Goal: Navigation & Orientation: Find specific page/section

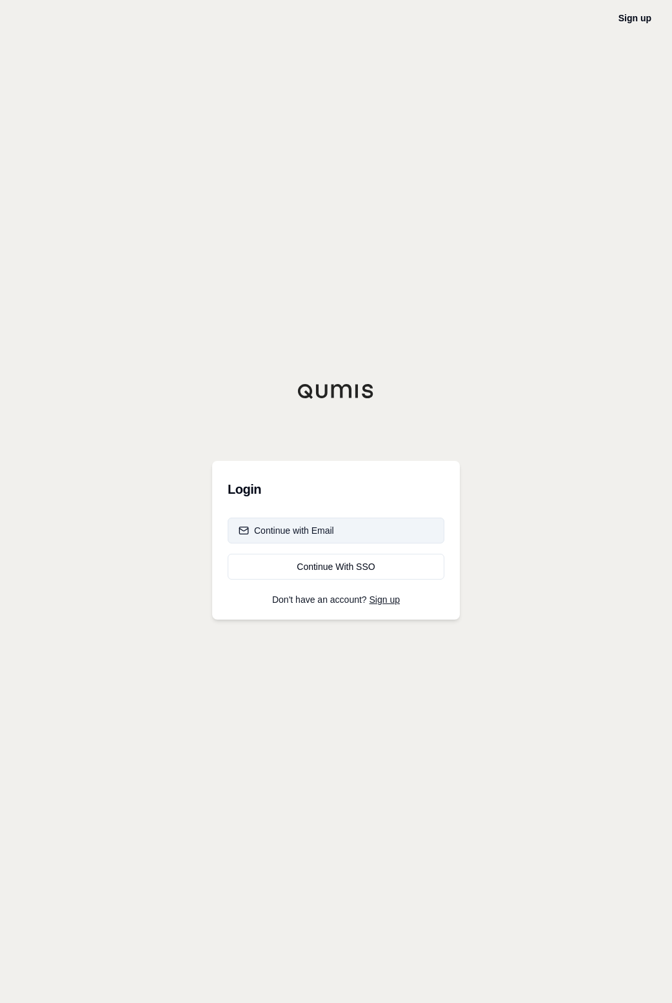
click at [334, 525] on div "Continue with Email" at bounding box center [286, 530] width 95 height 13
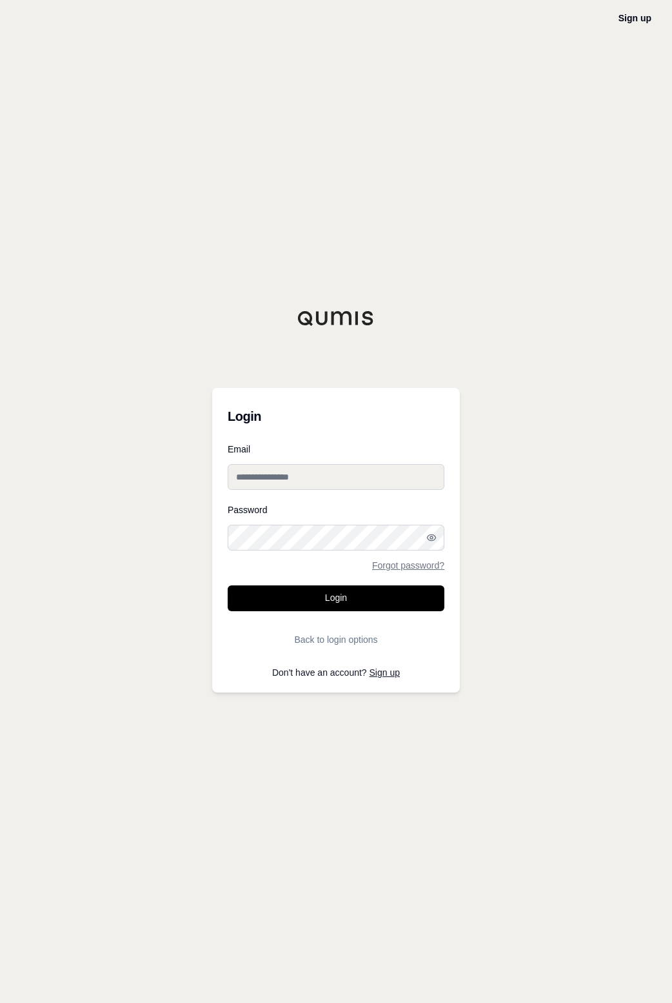
type input "**********"
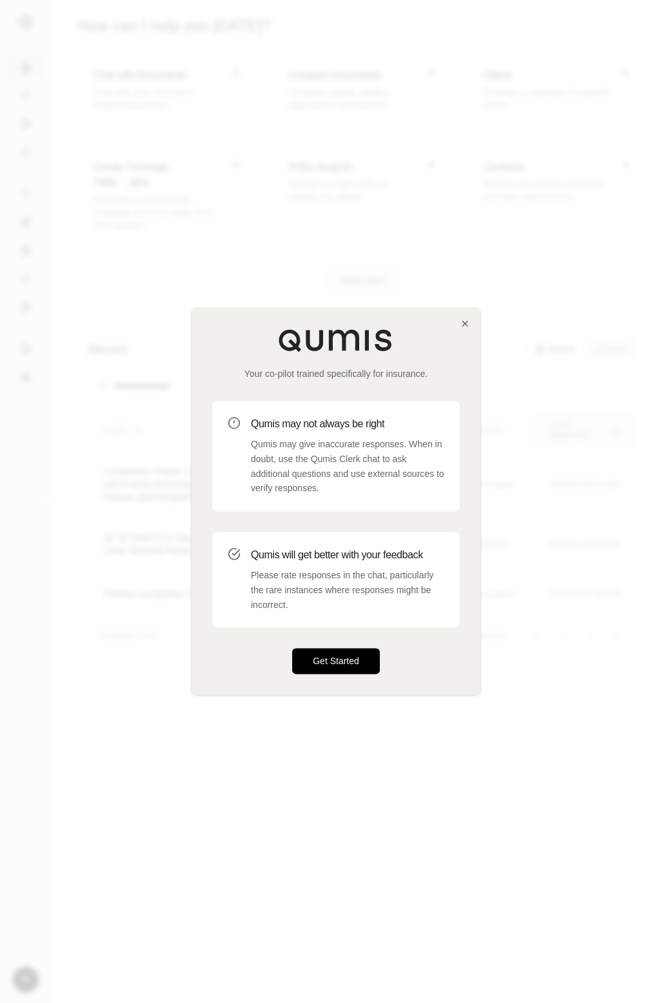
click at [325, 662] on button "Get Started" at bounding box center [336, 661] width 88 height 26
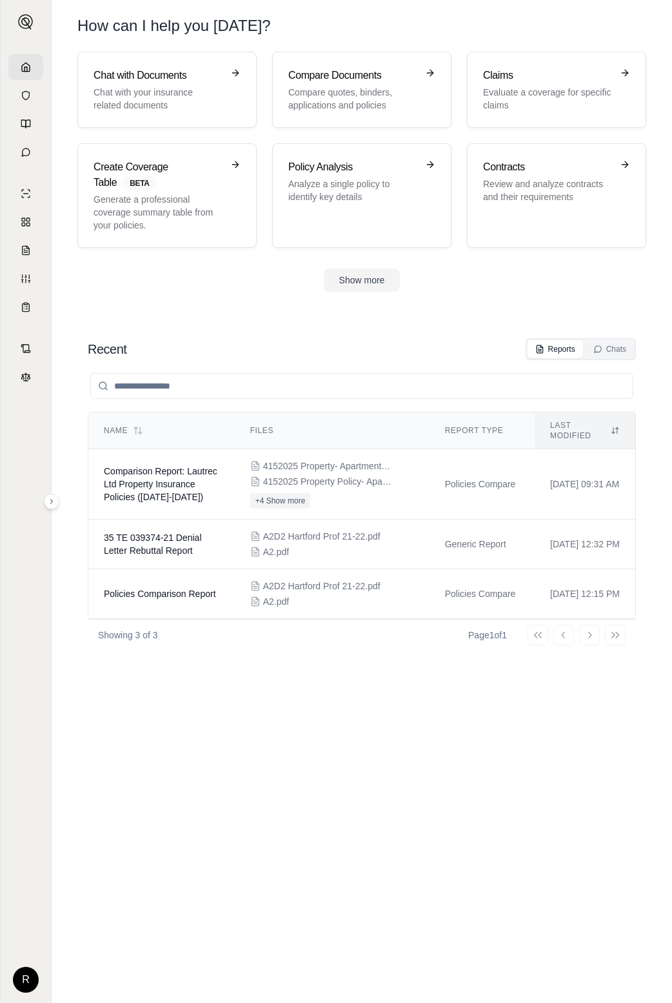
click at [289, 310] on section "Chat with Documents Chat with your insurance related documents Compare Document…" at bounding box center [362, 182] width 610 height 261
click at [609, 636] on div "Go to first page Go to previous page Go to next page Go to last page" at bounding box center [577, 635] width 98 height 21
click at [613, 636] on div "Go to first page Go to previous page Go to next page Go to last page" at bounding box center [577, 635] width 98 height 21
click at [379, 323] on section "Recent Reports Chats Name Files Report Type Last modified Comparison Report: La…" at bounding box center [362, 657] width 610 height 690
click at [357, 286] on button "Show more" at bounding box center [362, 279] width 77 height 23
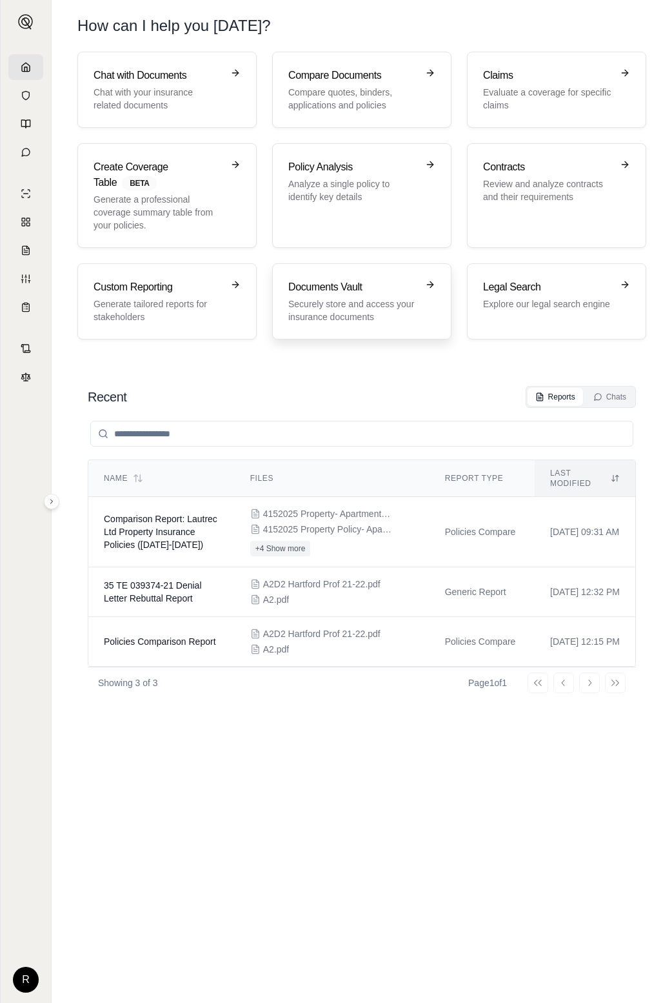
click at [341, 281] on h3 "Documents Vault" at bounding box center [352, 286] width 129 height 15
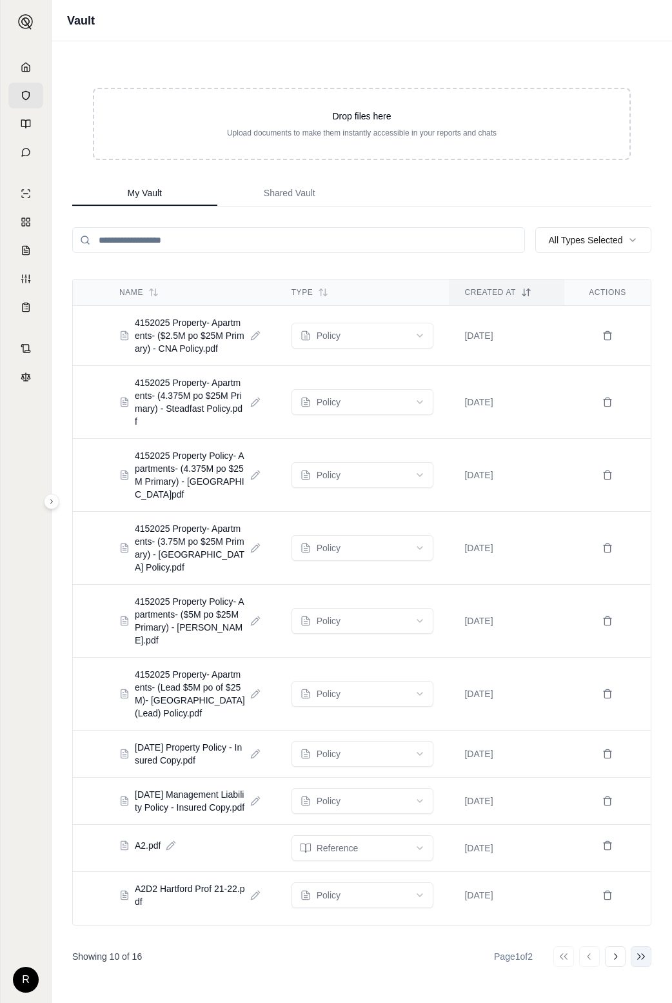
click at [640, 956] on icon at bounding box center [641, 956] width 10 height 10
